Goal: Information Seeking & Learning: Learn about a topic

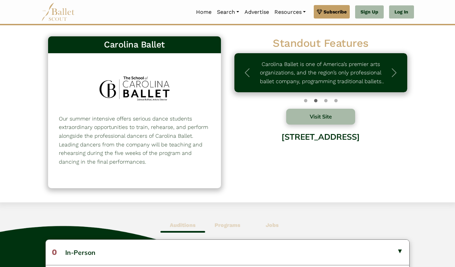
click at [157, 143] on p "Our summer intensive offers serious dance students extraordinary opportunities …" at bounding box center [134, 140] width 151 height 52
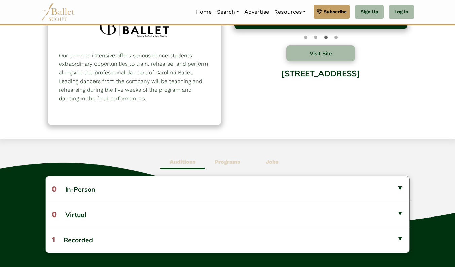
scroll to position [76, 0]
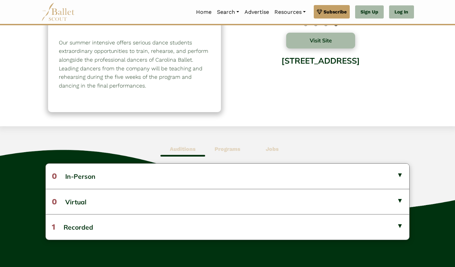
click at [227, 145] on span "Programs" at bounding box center [227, 148] width 45 height 15
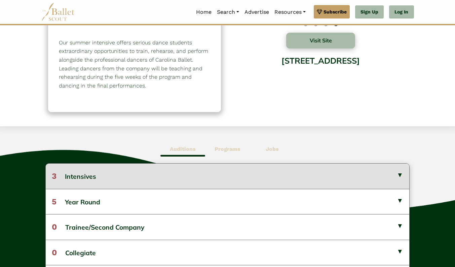
click at [217, 168] on button "3 Intensives" at bounding box center [227, 175] width 363 height 25
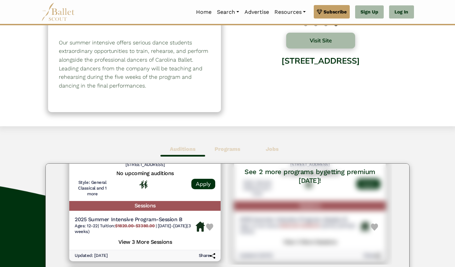
scroll to position [95, 0]
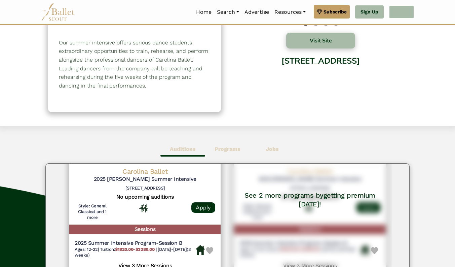
click at [403, 14] on link "Log In" at bounding box center [401, 11] width 25 height 13
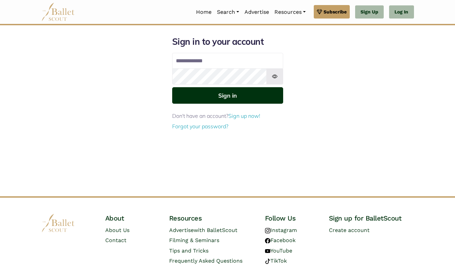
type input "**********"
click at [224, 96] on button "Sign in" at bounding box center [227, 95] width 111 height 16
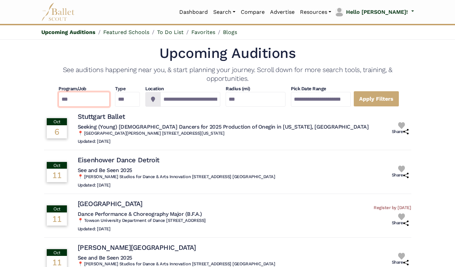
click at [68, 97] on select "**********" at bounding box center [83, 99] width 51 height 15
click at [56, 12] on img at bounding box center [58, 12] width 34 height 18
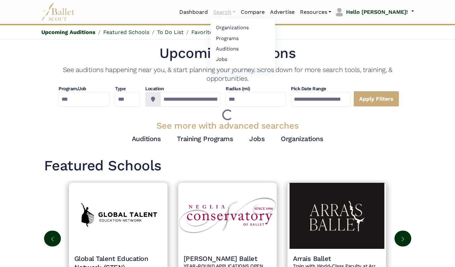
click at [238, 10] on link "Search" at bounding box center [224, 12] width 28 height 14
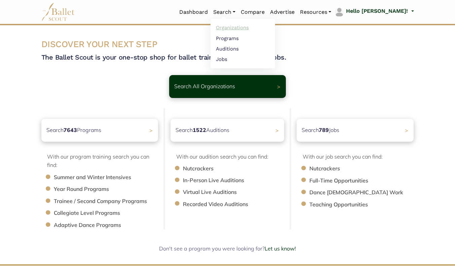
click at [253, 28] on link "Organizations" at bounding box center [242, 28] width 65 height 10
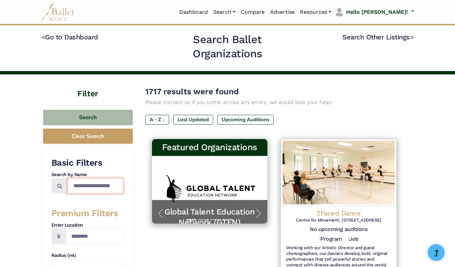
click at [89, 188] on input "Search by names..." at bounding box center [96, 186] width 56 height 16
type input "**********"
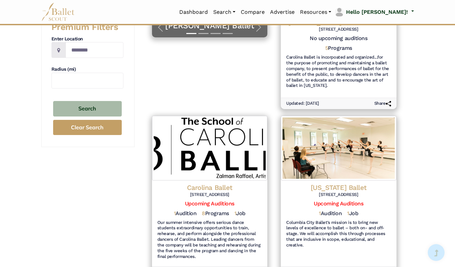
scroll to position [258, 0]
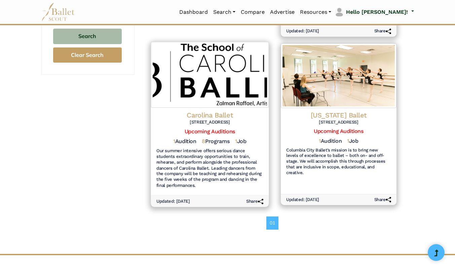
click at [205, 153] on h6 "Our summer intensive offers serious dance students extraordinary opportunities …" at bounding box center [209, 168] width 107 height 41
click at [178, 140] on h5 "1 Audition" at bounding box center [184, 141] width 23 height 7
click at [191, 170] on h6 "Our summer intensive offers serious dance students extraordinary opportunities …" at bounding box center [209, 168] width 107 height 41
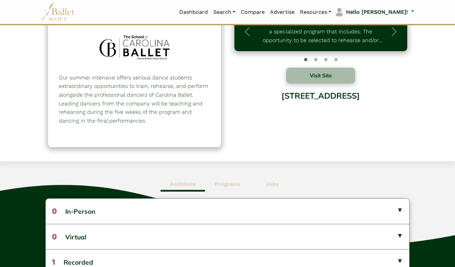
scroll to position [49, 0]
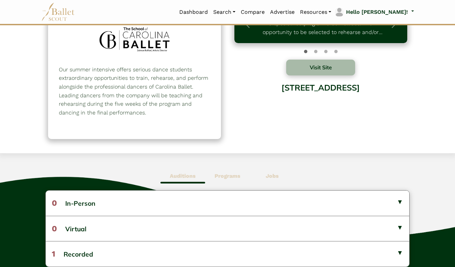
click at [223, 178] on b "Programs" at bounding box center [227, 175] width 26 height 6
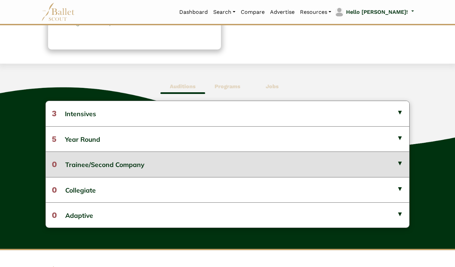
scroll to position [135, 0]
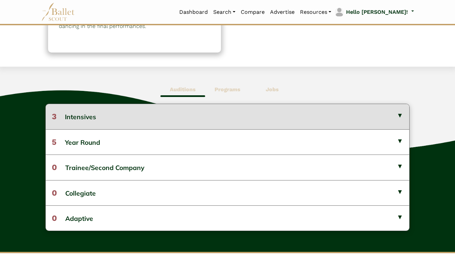
click at [299, 120] on button "3 Intensives" at bounding box center [227, 116] width 363 height 25
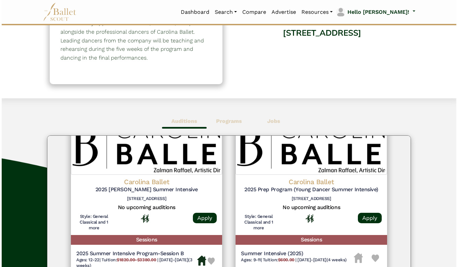
scroll to position [46, 0]
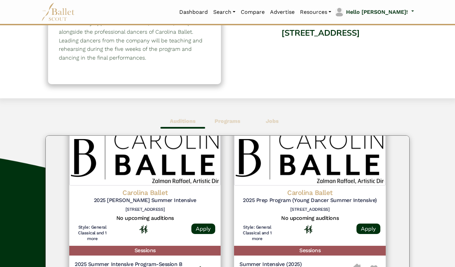
click at [145, 209] on h6 "[STREET_ADDRESS]" at bounding box center [145, 209] width 140 height 6
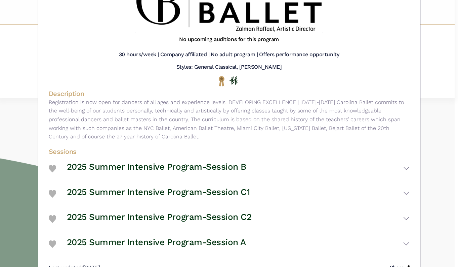
scroll to position [125, 0]
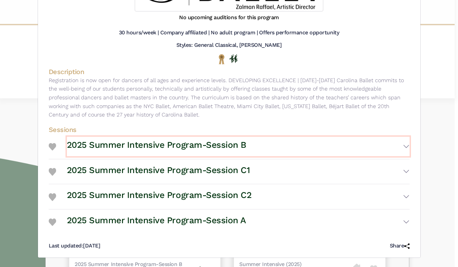
click at [291, 145] on button "2025 Summer Intensive Program-Session B" at bounding box center [238, 145] width 343 height 19
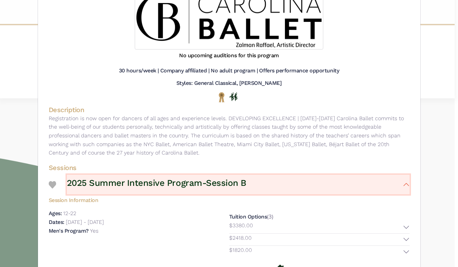
scroll to position [0, 0]
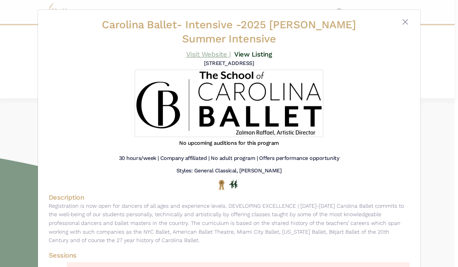
click at [213, 54] on link "Visit Website |" at bounding box center [208, 54] width 45 height 8
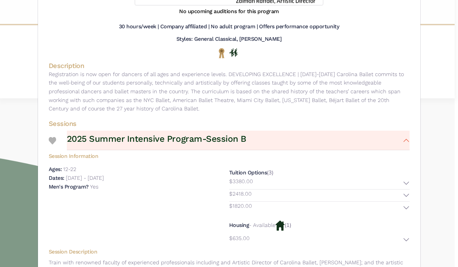
scroll to position [145, 0]
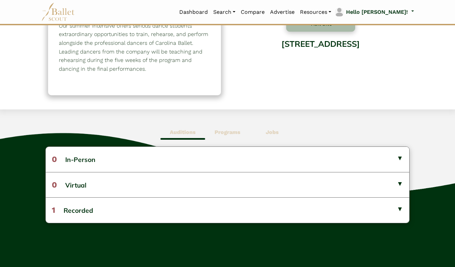
scroll to position [96, 0]
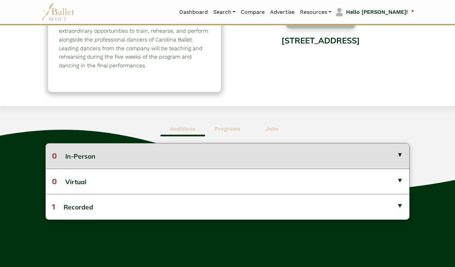
click at [177, 158] on button "0 In-Person" at bounding box center [227, 155] width 363 height 25
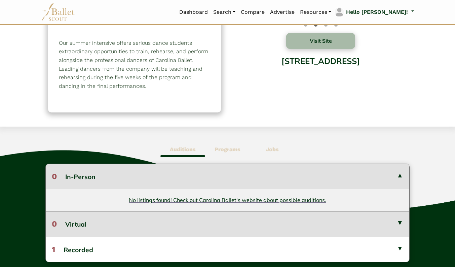
scroll to position [74, 0]
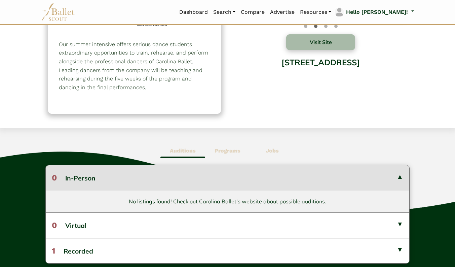
click at [224, 151] on b "Programs" at bounding box center [227, 150] width 26 height 6
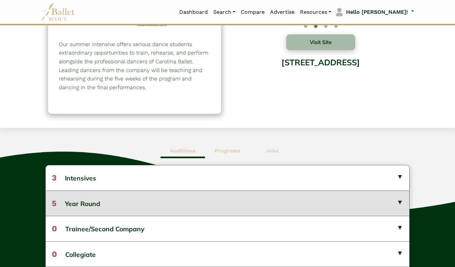
click at [234, 198] on button "5 Year Round" at bounding box center [227, 202] width 363 height 25
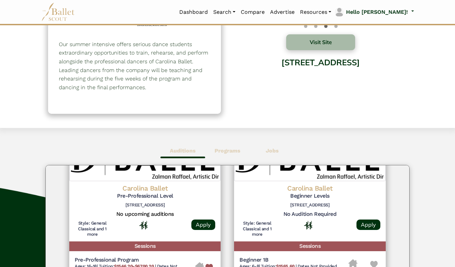
scroll to position [0, 0]
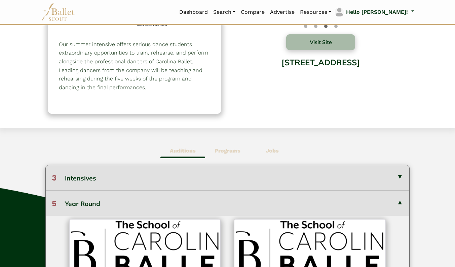
click at [213, 179] on button "3 Intensives" at bounding box center [227, 177] width 363 height 25
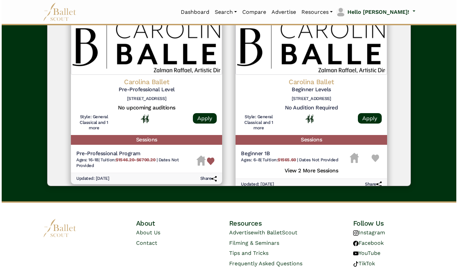
scroll to position [260, 0]
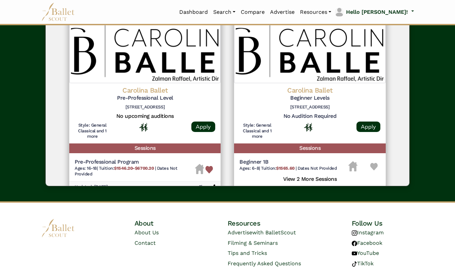
click at [135, 111] on div "Carolina Ballet Pre-Professional Level [STREET_ADDRESS]" at bounding box center [145, 99] width 140 height 27
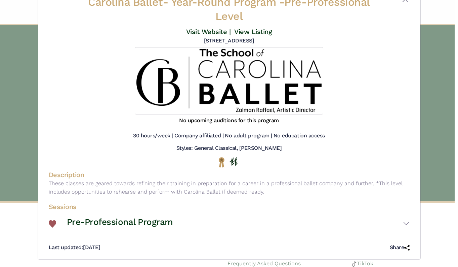
scroll to position [24, 0]
